Goal: Communication & Community: Answer question/provide support

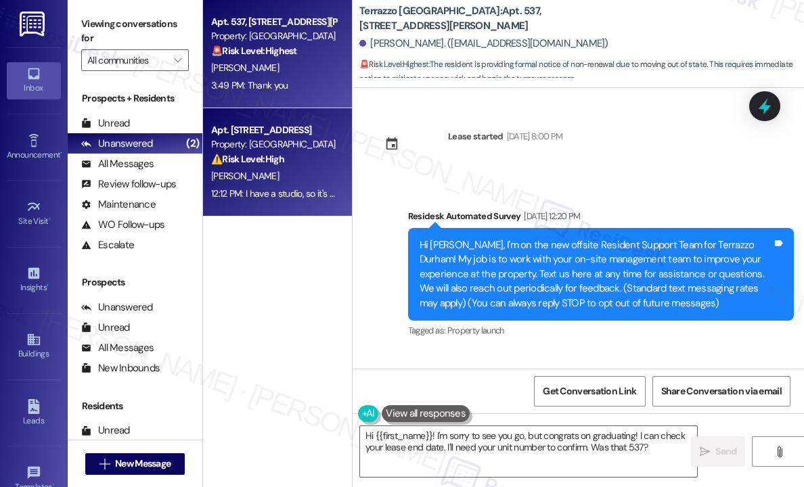
scroll to position [4502, 0]
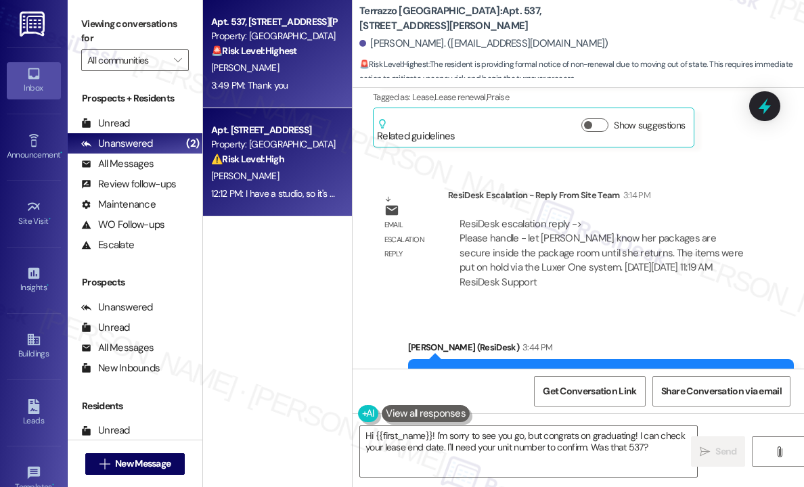
click at [261, 144] on div "Property: [GEOGRAPHIC_DATA]" at bounding box center [273, 144] width 125 height 14
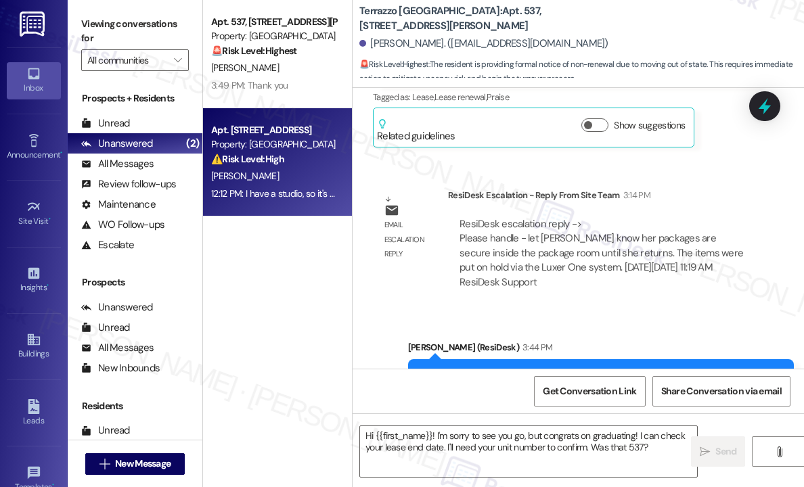
type textarea "Fetching suggested responses. Please feel free to read through the conversation…"
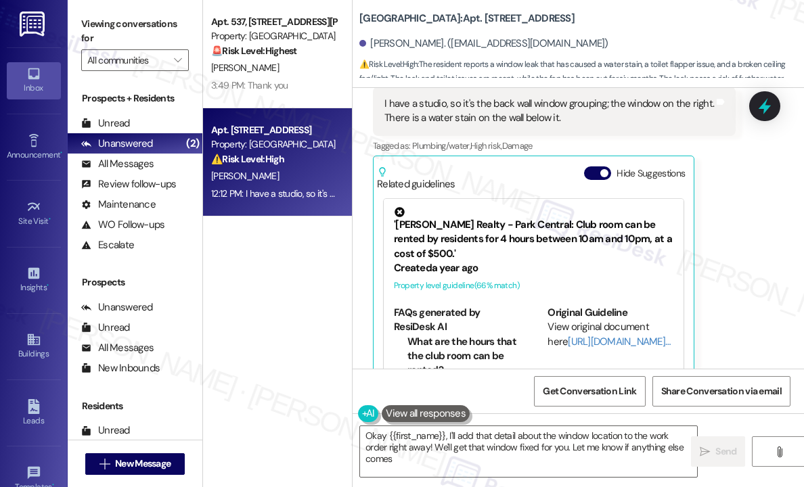
scroll to position [3092, 0]
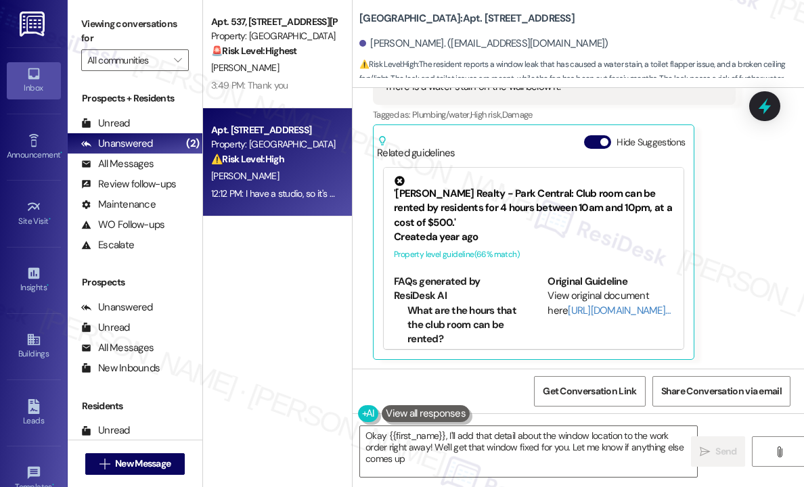
type textarea "Okay {{first_name}}, I'll add that detail about the window location to the work…"
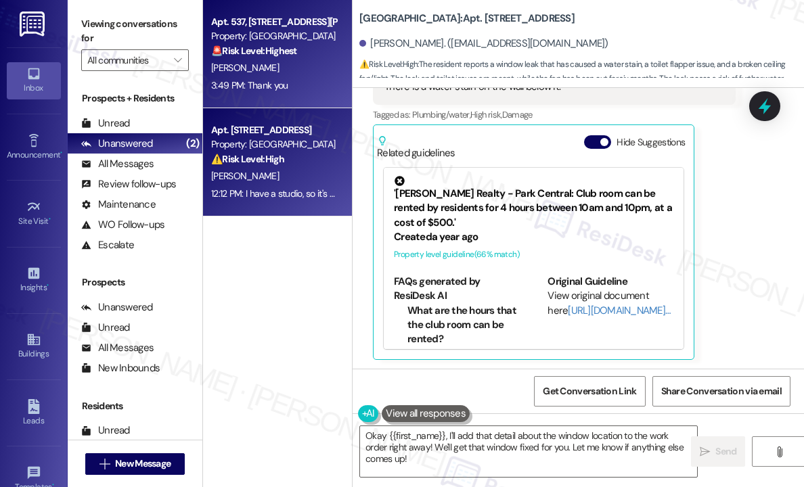
click at [299, 64] on div "[PERSON_NAME]" at bounding box center [274, 68] width 128 height 17
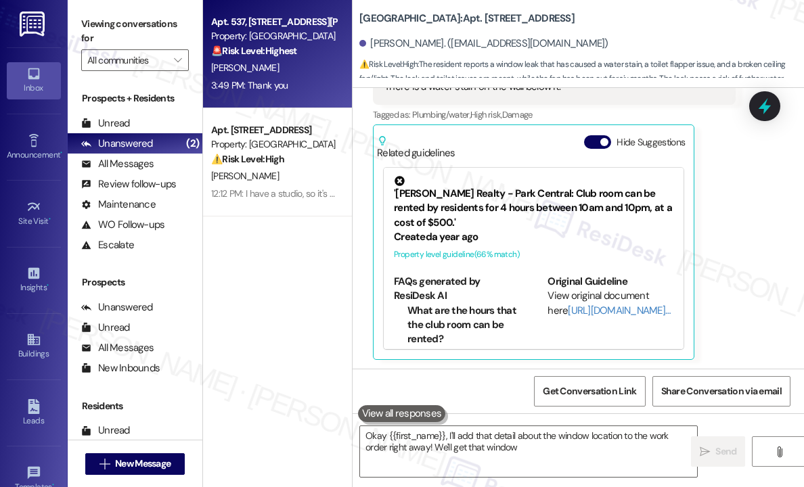
type textarea "Okay {{first_name}}, I'll add that detail about the window location to the work…"
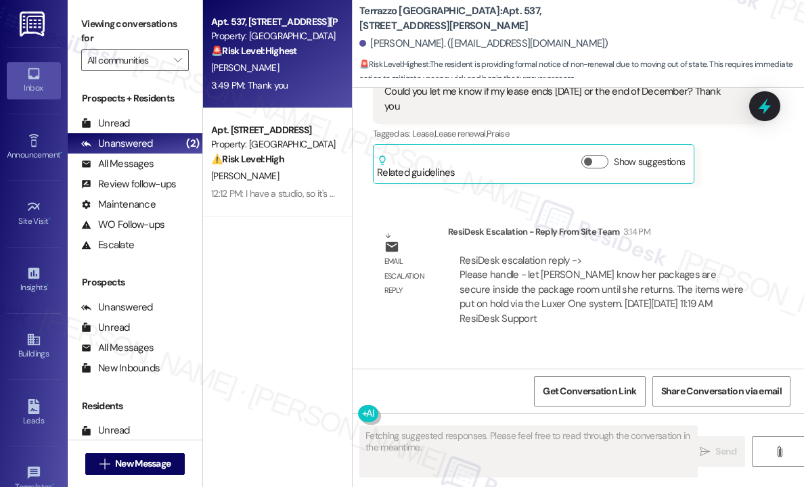
scroll to position [4657, 0]
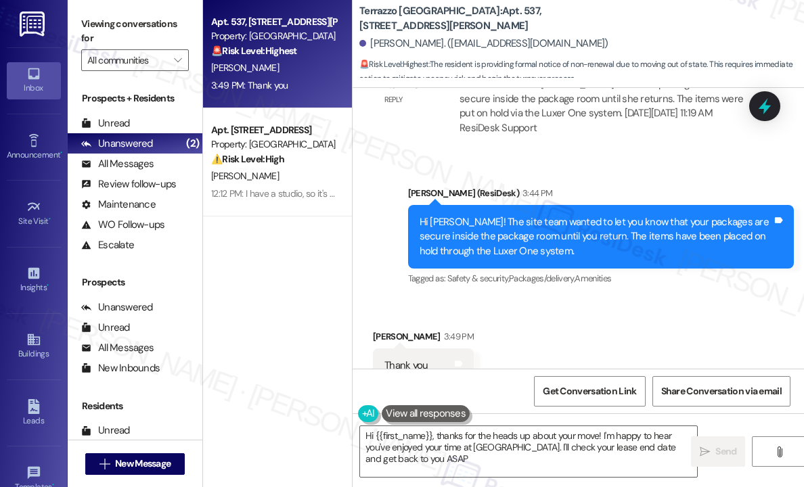
type textarea "Hi {{first_name}}, thanks for the heads up about your move! I'm happy to hear y…"
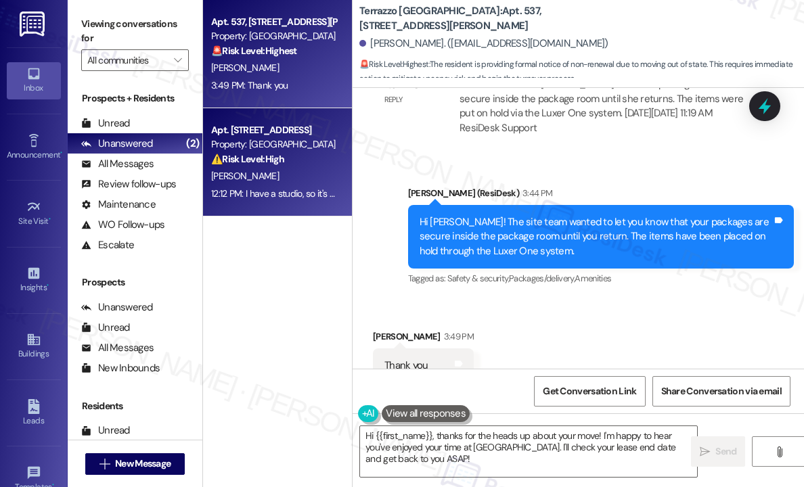
click at [311, 157] on div "⚠️ Risk Level: High The resident reports a window leak that has caused a water …" at bounding box center [273, 159] width 125 height 14
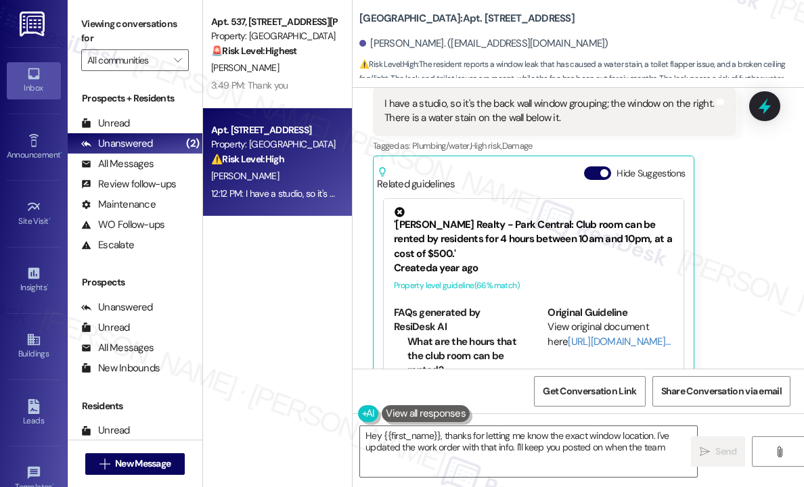
scroll to position [3092, 0]
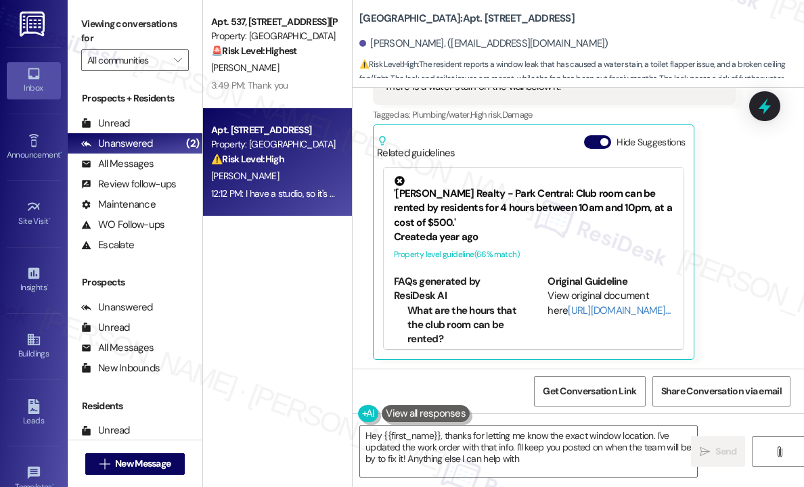
type textarea "Hey {{first_name}}, thanks for letting me know the exact window location. I've …"
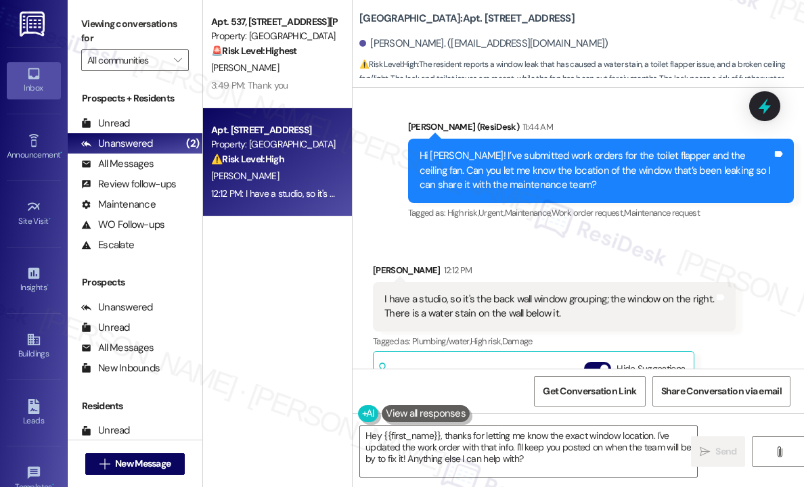
scroll to position [2686, 0]
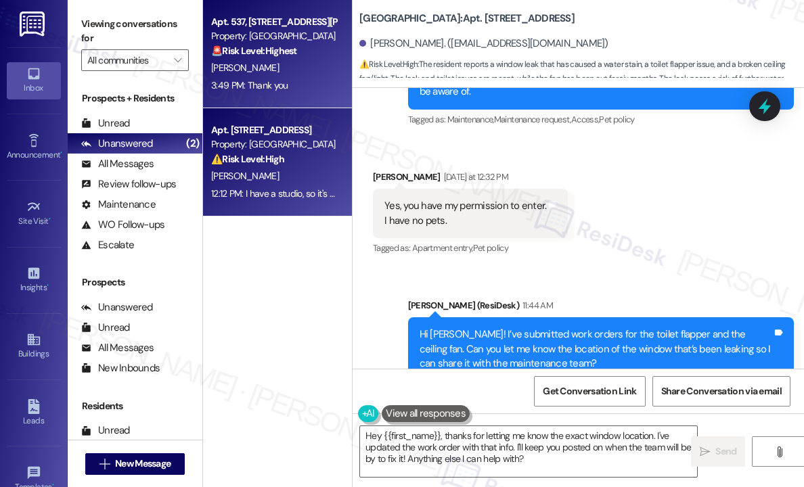
click at [303, 60] on div "[PERSON_NAME]" at bounding box center [274, 68] width 128 height 17
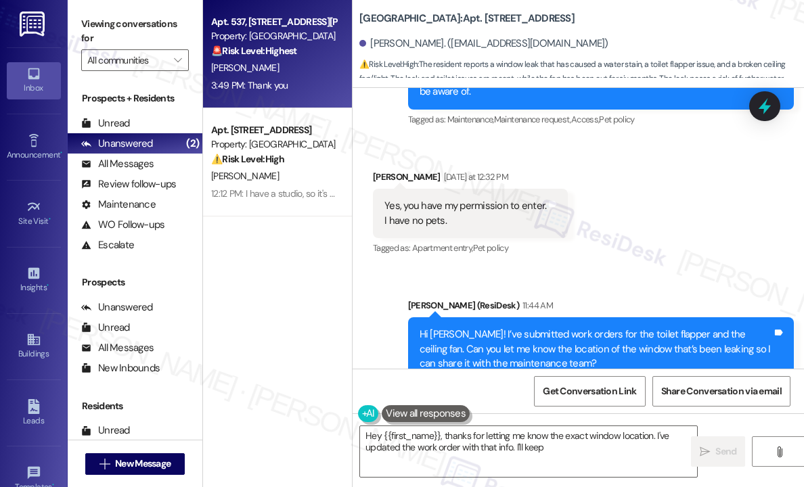
type textarea "Hey {{first_name}}, thanks for letting me know the exact window location. I've …"
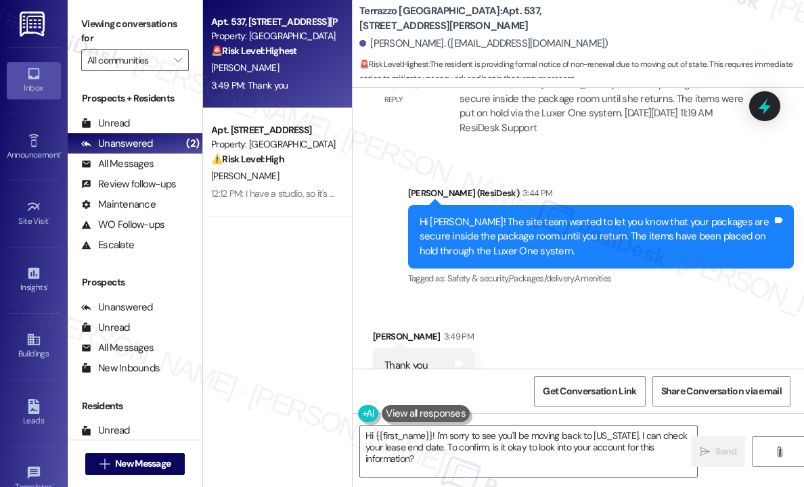
scroll to position [4658, 0]
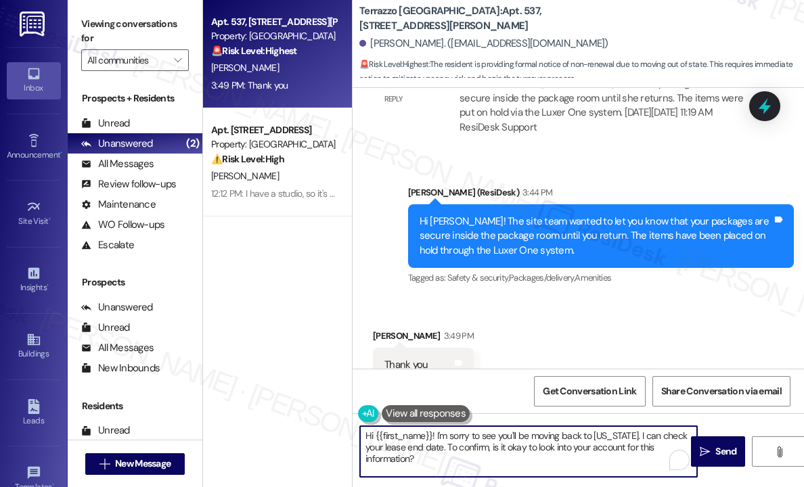
drag, startPoint x: 469, startPoint y: 460, endPoint x: 623, endPoint y: 426, distance: 157.4
click at [360, 426] on textarea "Hi {{first_name}}! I'm sorry to see you'll be moving back to [US_STATE]. I can …" at bounding box center [528, 451] width 337 height 51
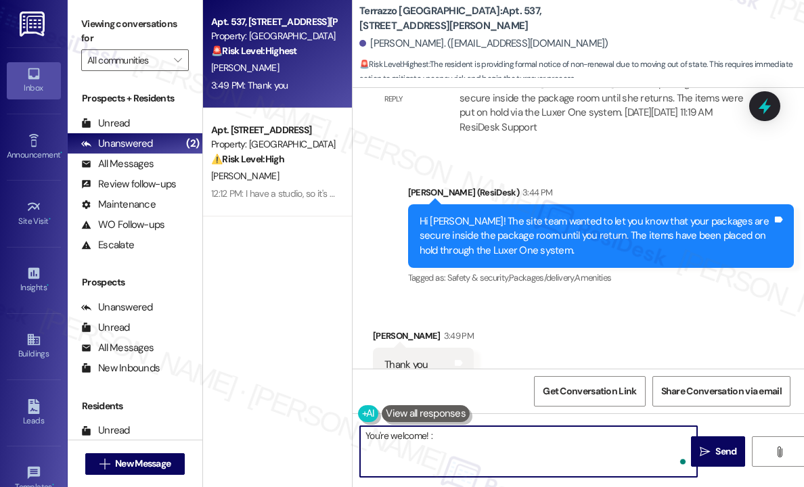
type textarea "You're welcome! :)"
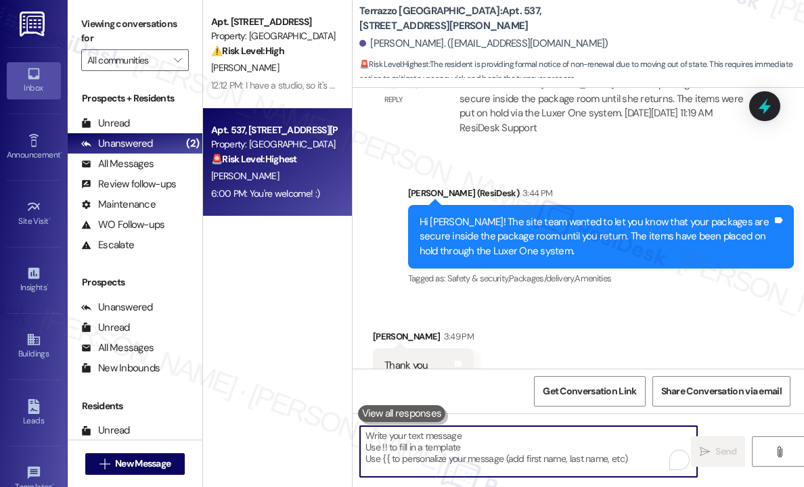
scroll to position [4752, 0]
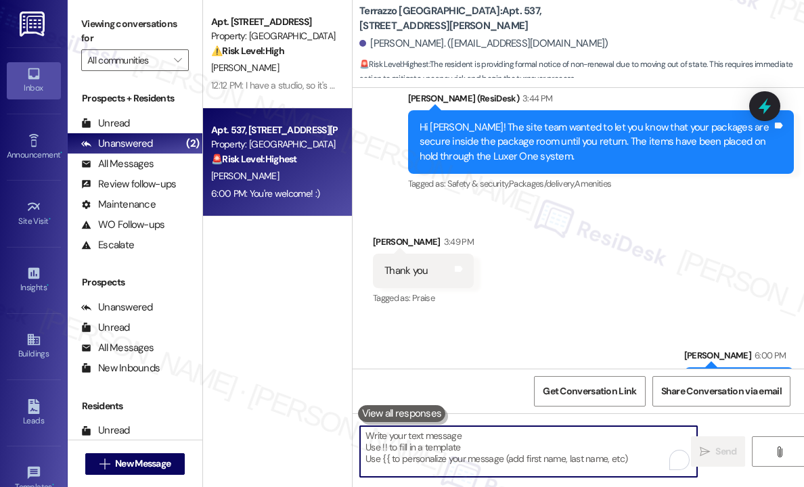
click at [527, 318] on div "Sent via SMS [PERSON_NAME] 6:00 PM You're welcome! :) Tags and notes" at bounding box center [579, 365] width 452 height 94
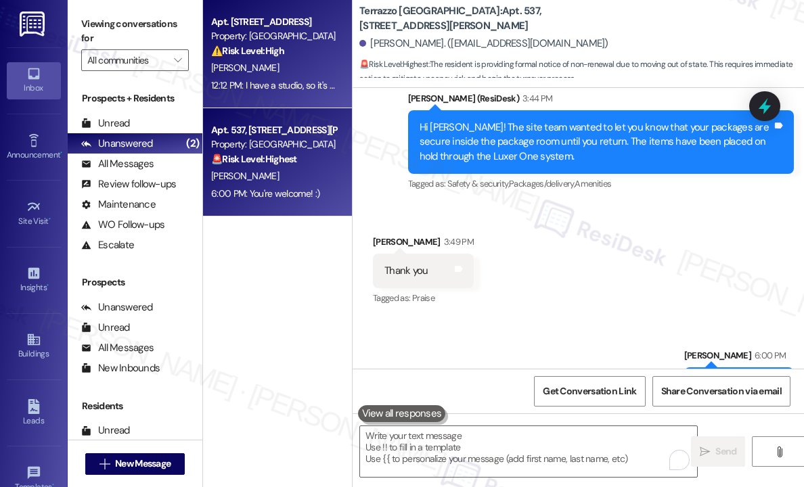
click at [309, 64] on div "[PERSON_NAME]" at bounding box center [274, 68] width 128 height 17
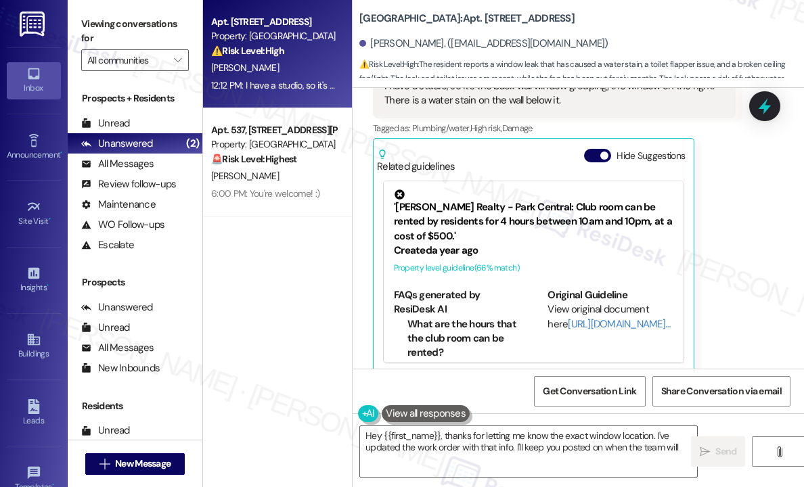
scroll to position [3092, 0]
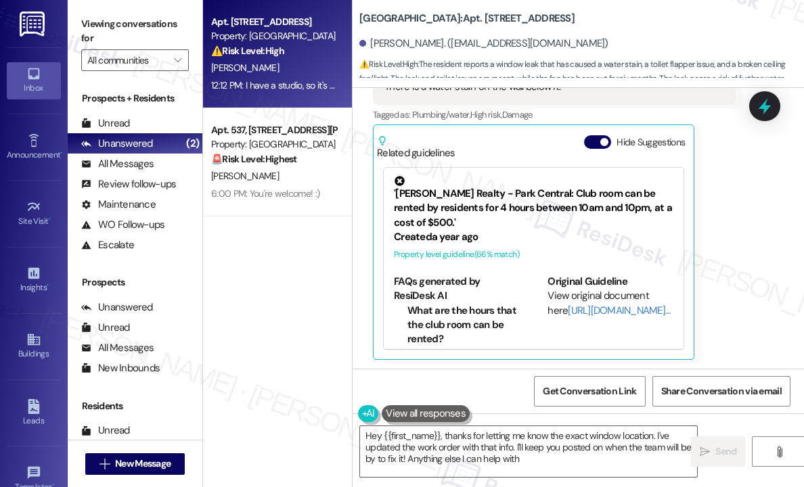
type textarea "Hey {{first_name}}, thanks for letting me know the exact window location. I've …"
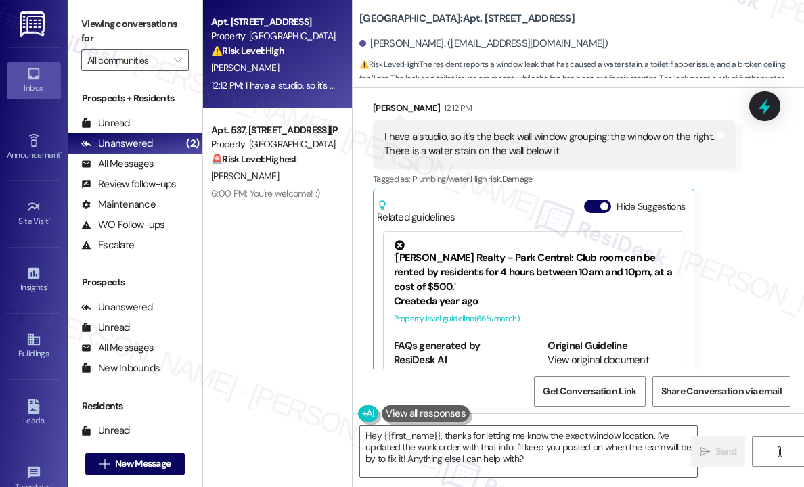
scroll to position [2889, 0]
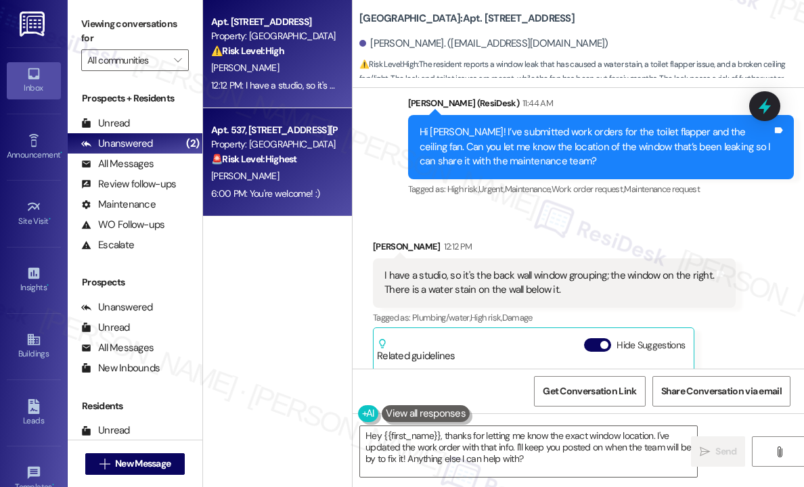
click at [322, 162] on div "🚨 Risk Level: Highest The resident is providing formal notice of non-renewal du…" at bounding box center [273, 159] width 125 height 14
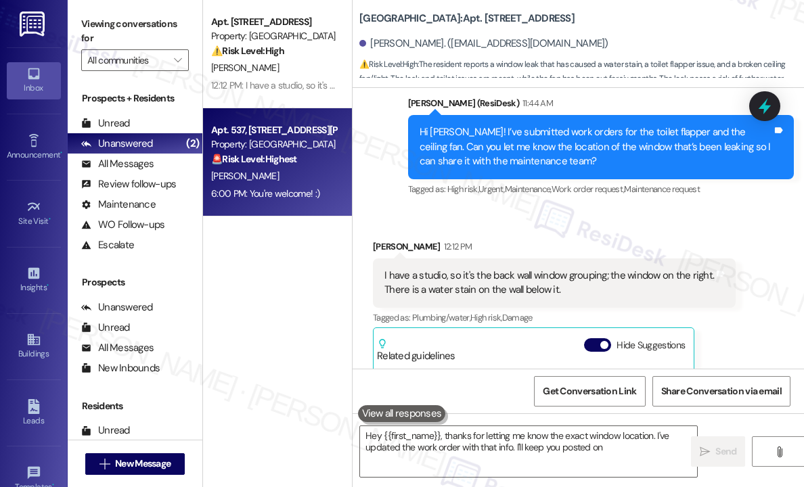
type textarea "Hey {{first_name}}, thanks for letting me know the exact window location. I've …"
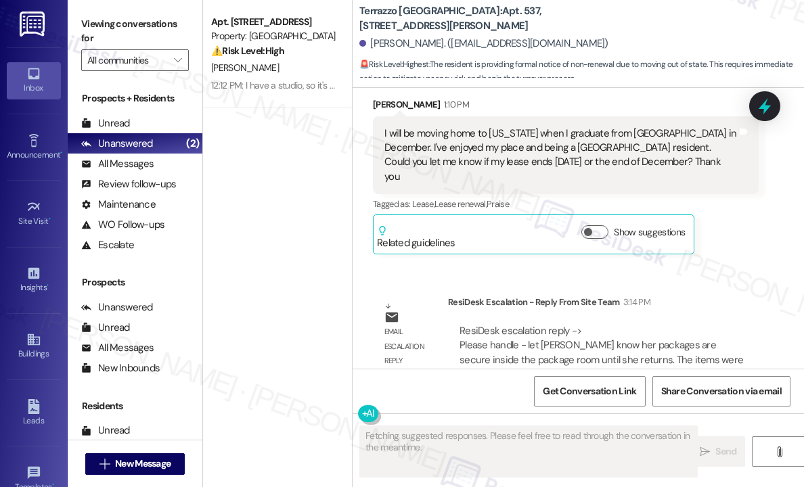
scroll to position [4657, 0]
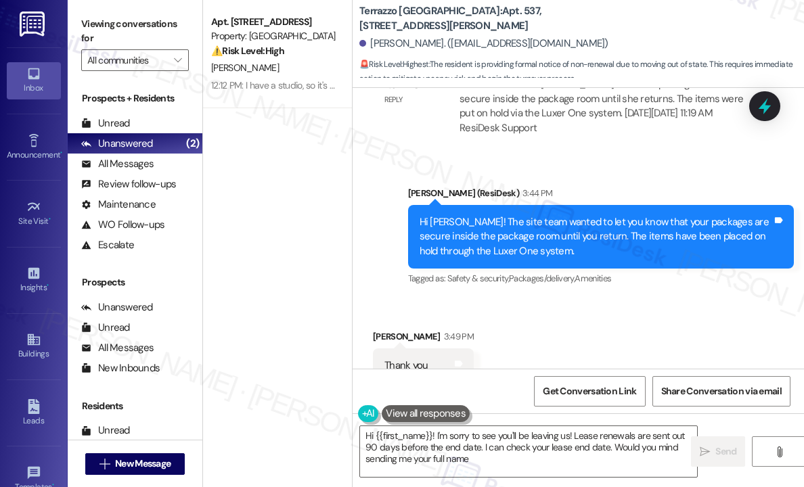
type textarea "Hi {{first_name}}! I'm sorry to see you'll be leaving us! Lease renewals are se…"
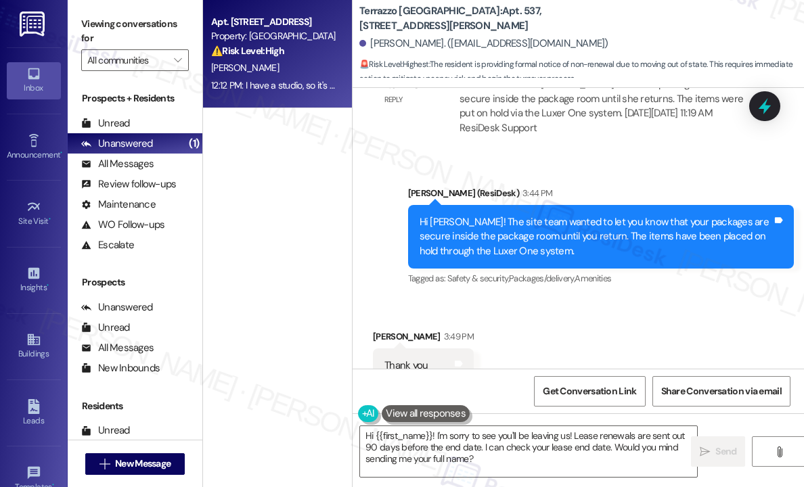
click at [294, 67] on div "[PERSON_NAME]" at bounding box center [274, 68] width 128 height 17
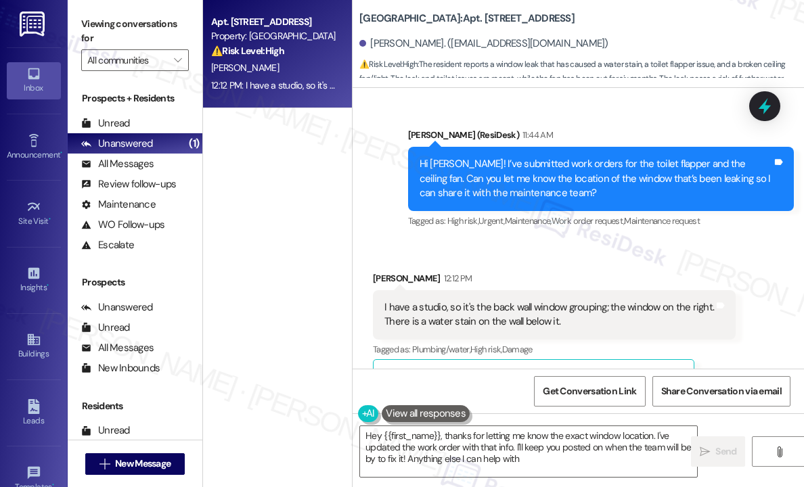
type textarea "Hey {{first_name}}, thanks for letting me know the exact window location. I've …"
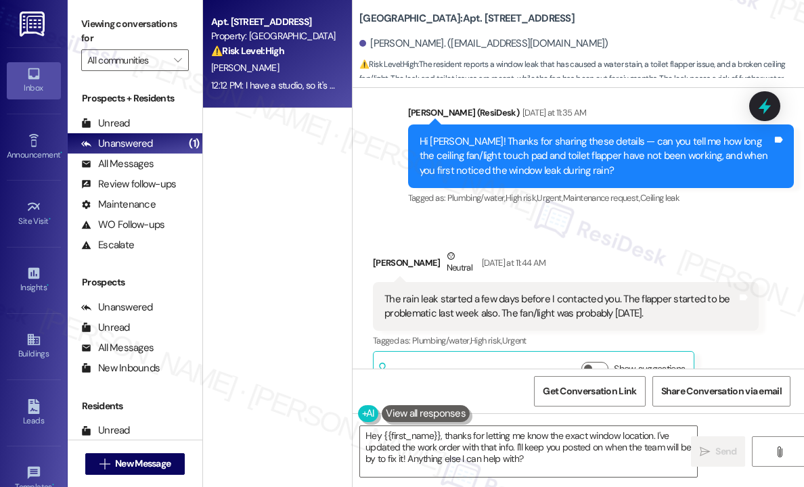
scroll to position [2248, 0]
